Goal: Browse casually

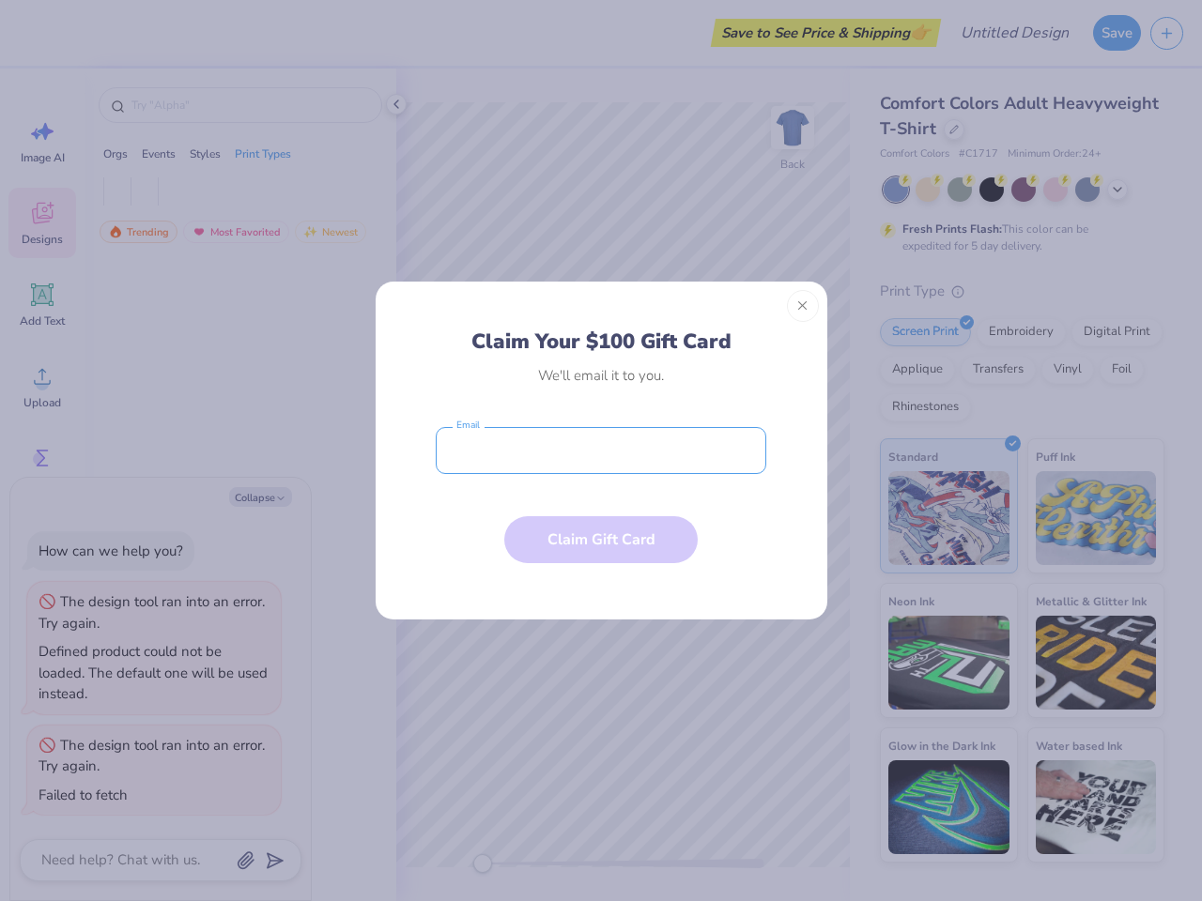
type textarea "x"
click at [601, 451] on input "email" at bounding box center [601, 450] width 330 height 47
click at [803, 306] on button "Close" at bounding box center [803, 306] width 32 height 32
